Goal: Check status

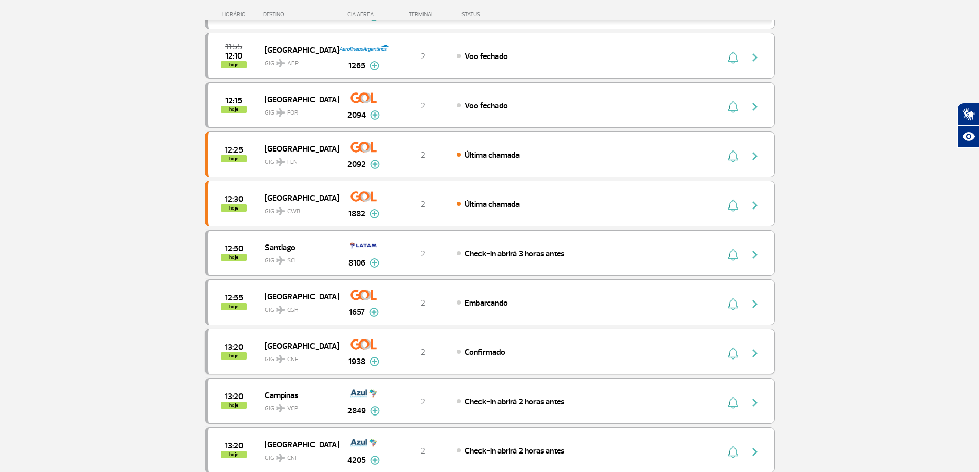
scroll to position [274, 0]
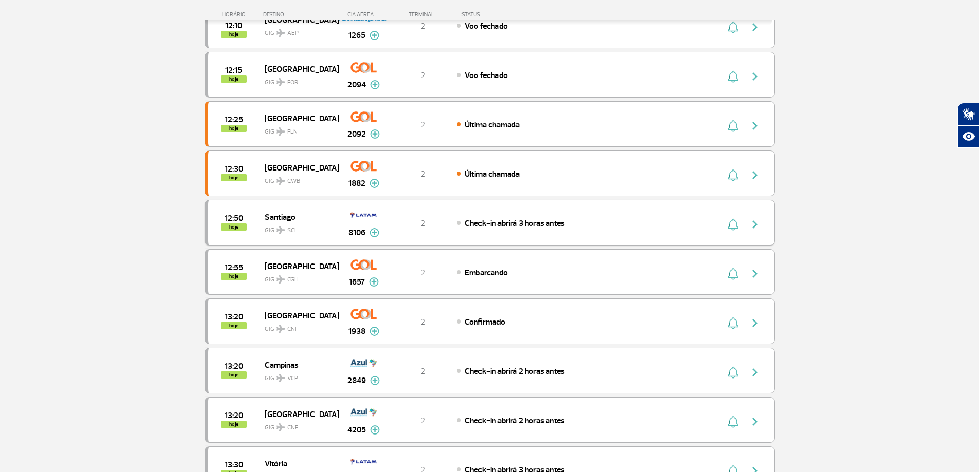
click at [570, 222] on div "Check-in abrirá 3 horas antes" at bounding box center [570, 222] width 227 height 11
